Goal: Ask a question

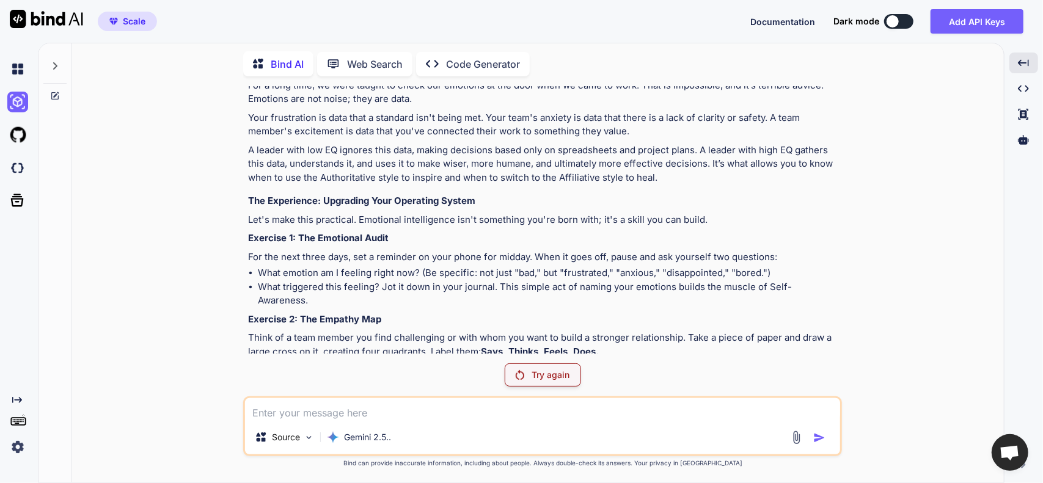
scroll to position [12529, 0]
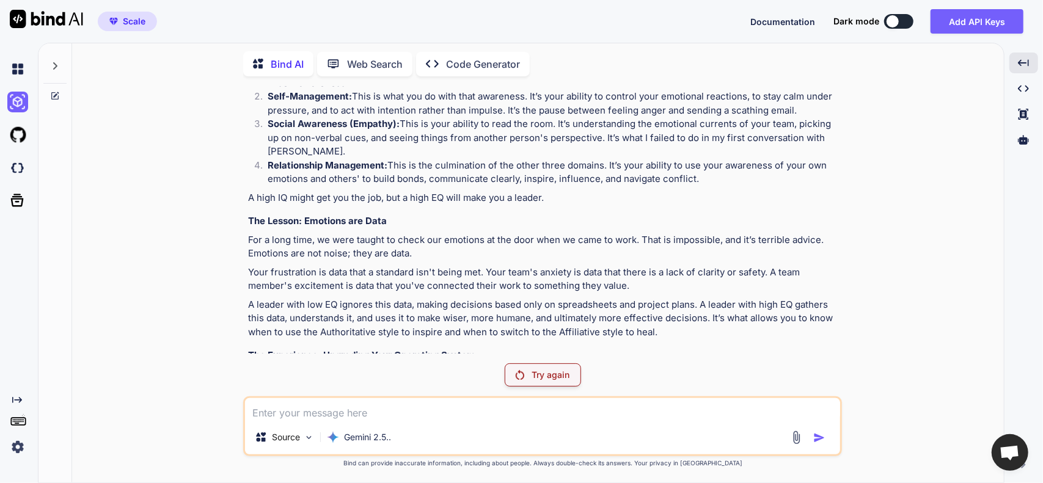
click at [57, 62] on icon at bounding box center [55, 66] width 10 height 10
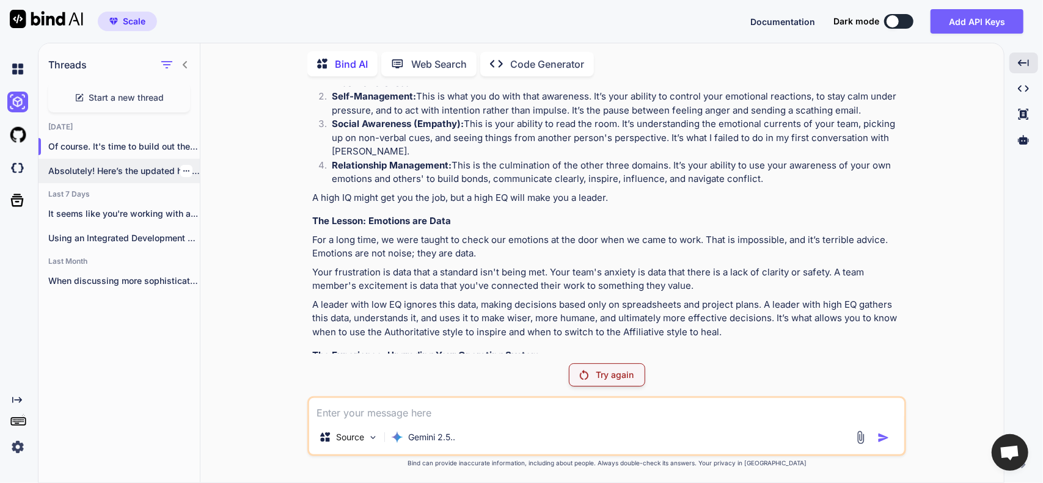
click at [125, 165] on p "Absolutely! Here’s the updated handout with examples..." at bounding box center [124, 171] width 152 height 12
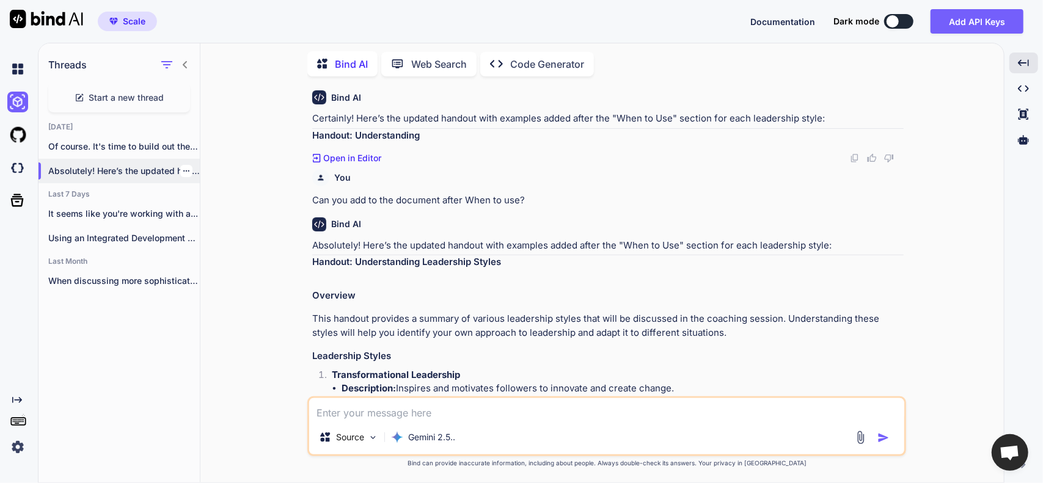
scroll to position [2452, 0]
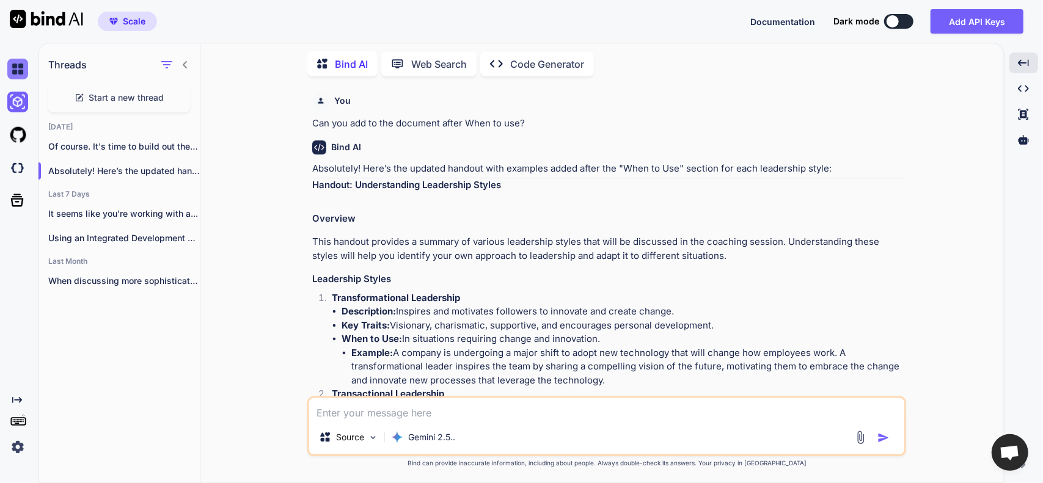
click at [20, 70] on img at bounding box center [17, 69] width 21 height 21
type textarea "x"
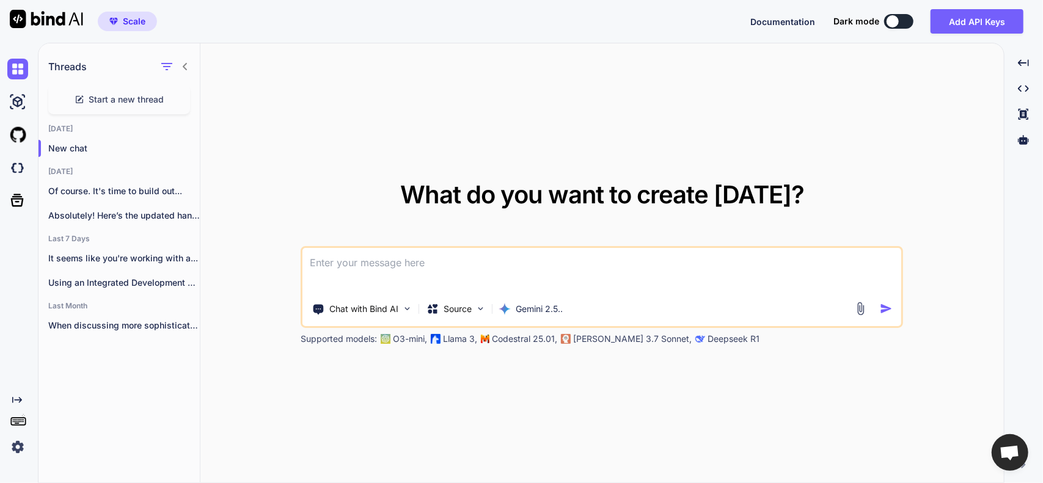
click at [182, 63] on icon at bounding box center [185, 67] width 10 height 10
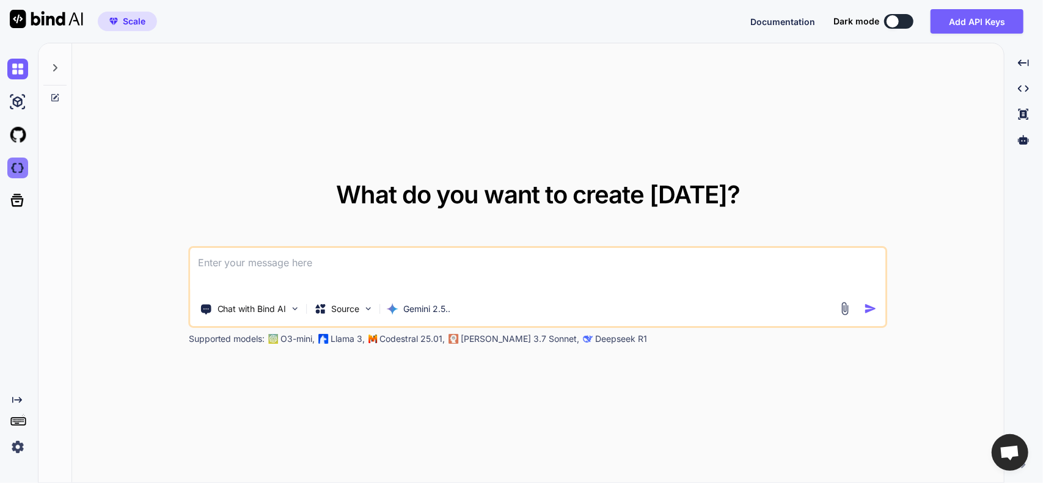
click at [17, 168] on img at bounding box center [17, 168] width 21 height 21
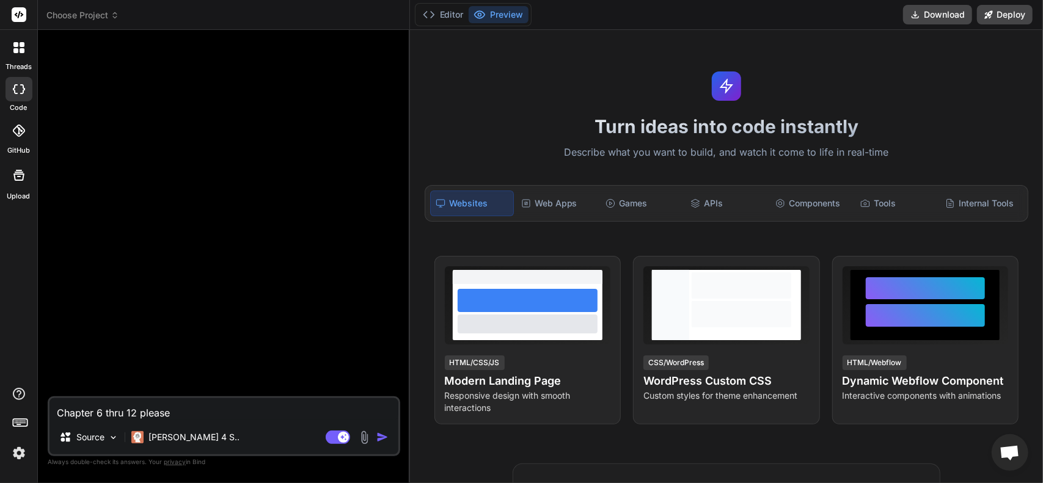
click at [21, 51] on icon at bounding box center [22, 50] width 5 height 5
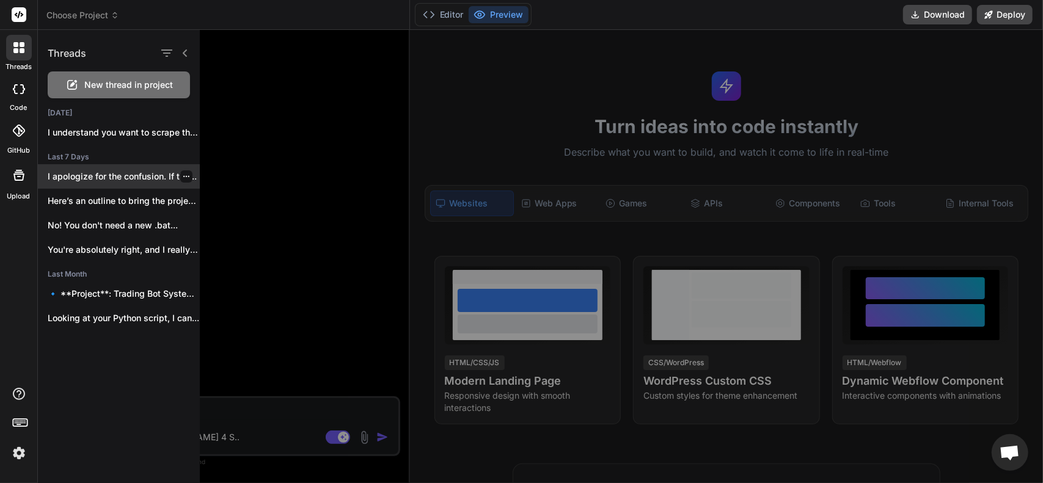
click at [134, 174] on p "I apologize for the confusion. If the..." at bounding box center [124, 177] width 152 height 12
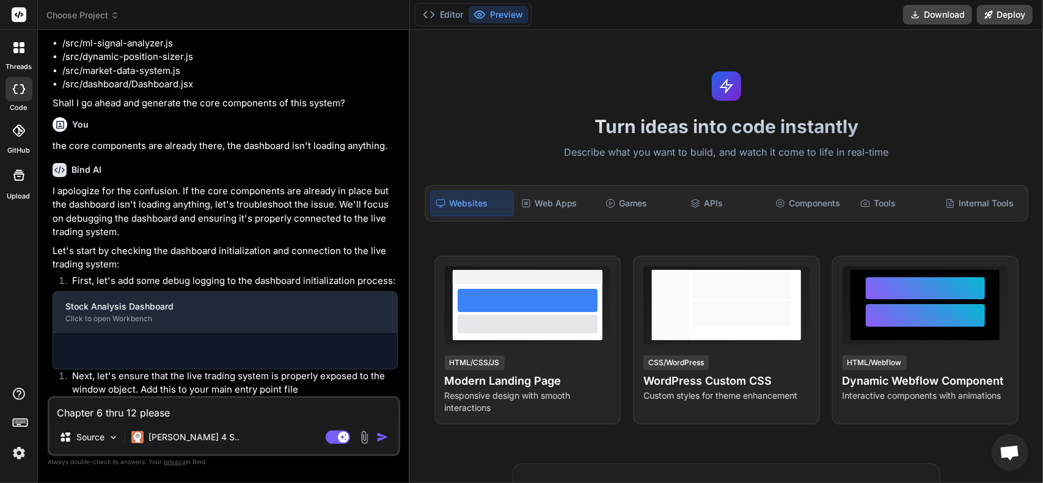
type textarea "x"
